Goal: Information Seeking & Learning: Learn about a topic

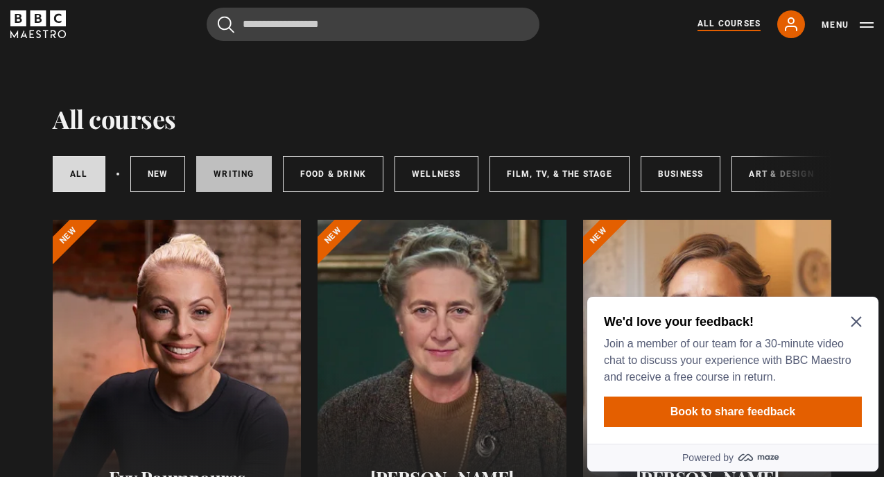
click at [220, 175] on link "Writing" at bounding box center [233, 174] width 75 height 36
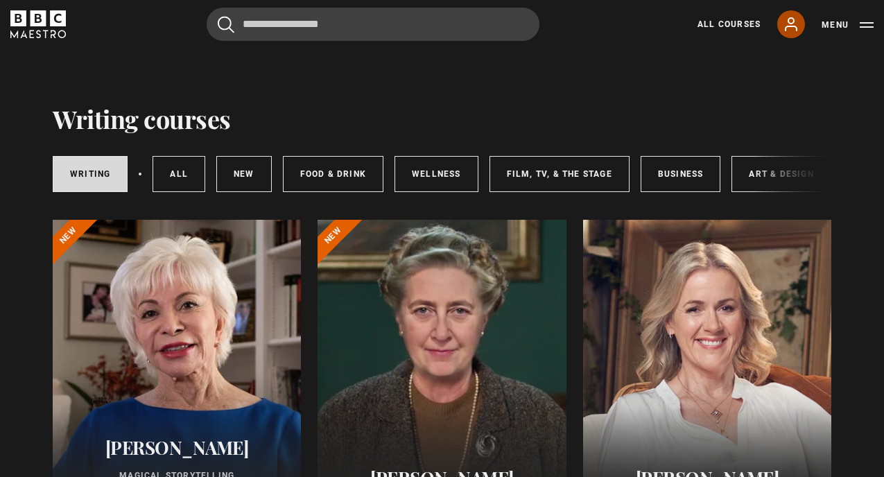
click at [794, 23] on icon at bounding box center [791, 24] width 17 height 17
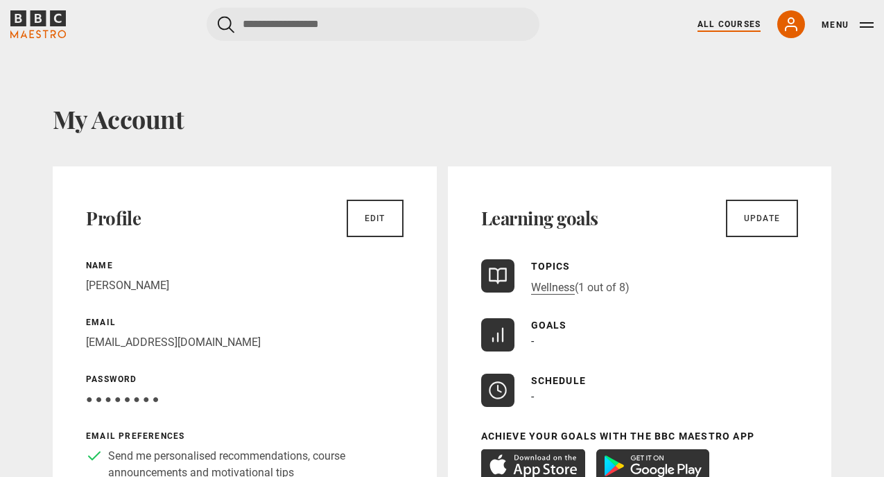
click at [719, 29] on link "All Courses" at bounding box center [729, 24] width 63 height 12
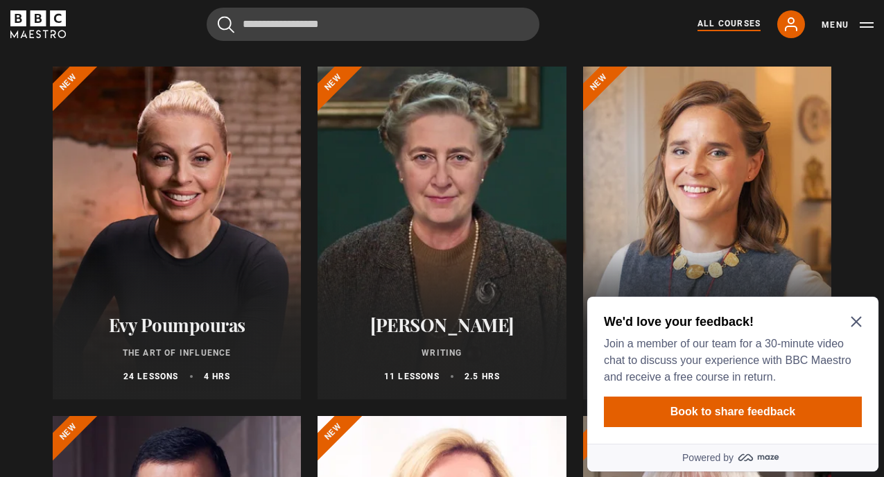
click at [857, 318] on icon "Close Maze Prompt" at bounding box center [856, 321] width 11 height 11
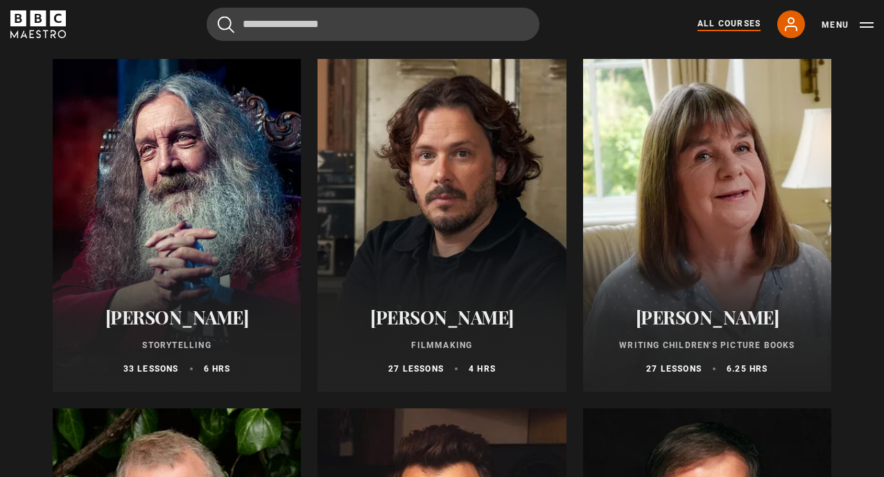
scroll to position [3655, 0]
click at [711, 253] on div at bounding box center [707, 226] width 248 height 333
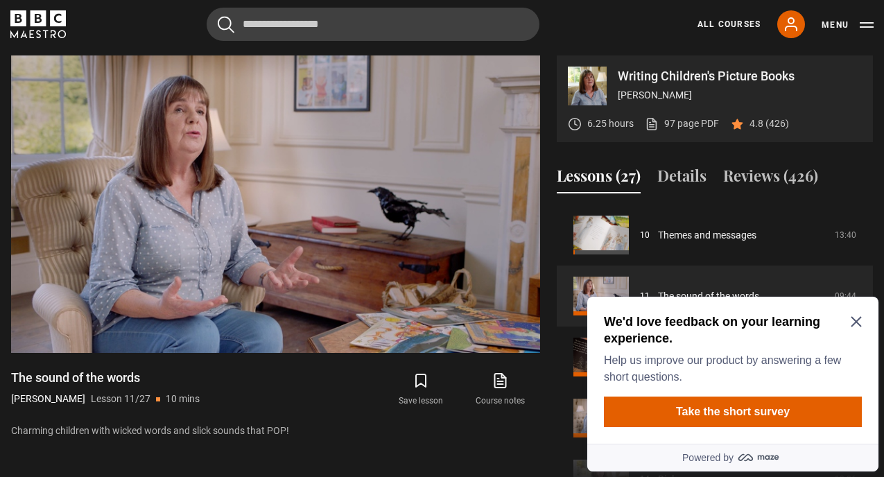
click at [860, 321] on icon "Close Maze Prompt" at bounding box center [856, 321] width 11 height 11
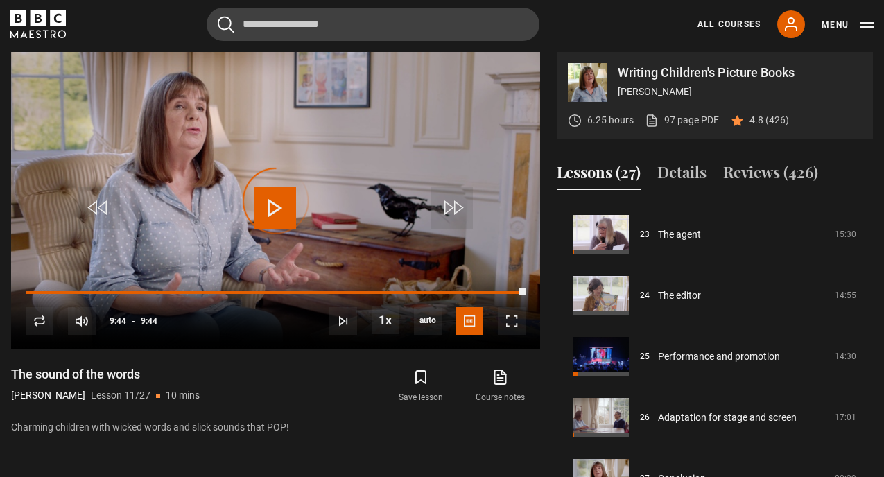
scroll to position [1409, 0]
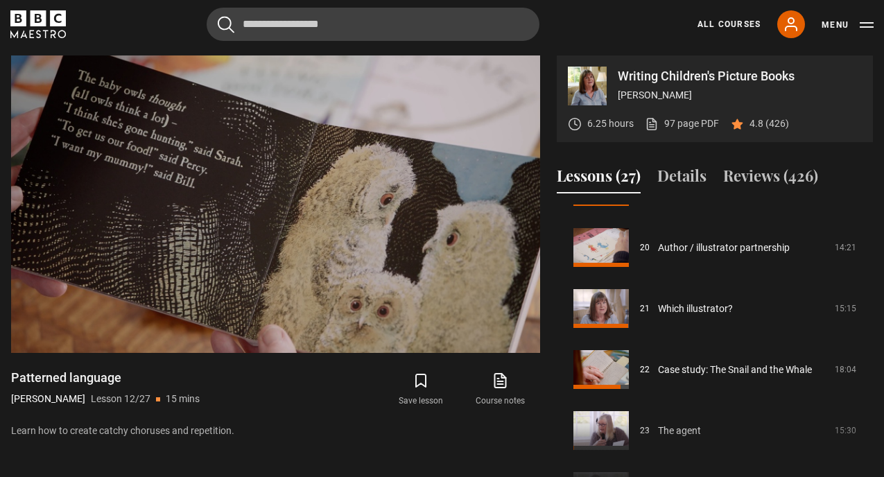
scroll to position [1220, 0]
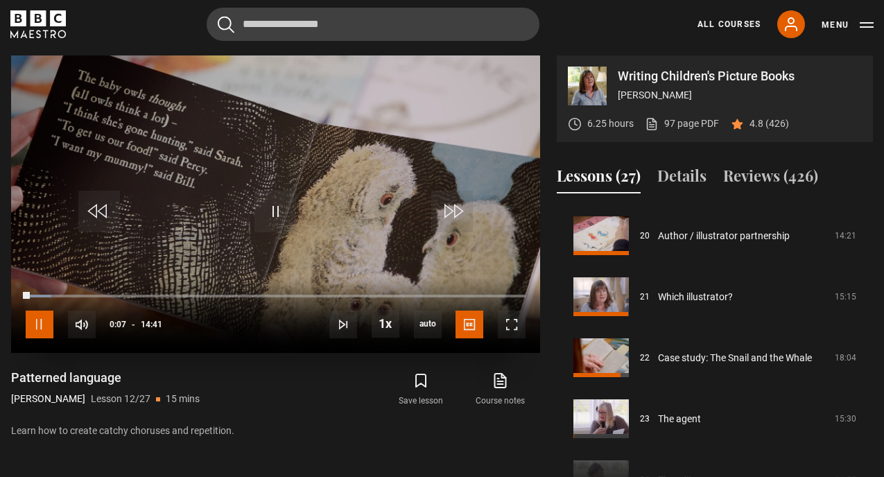
click at [36, 318] on span "Video Player" at bounding box center [40, 325] width 28 height 28
